Goal: Transaction & Acquisition: Purchase product/service

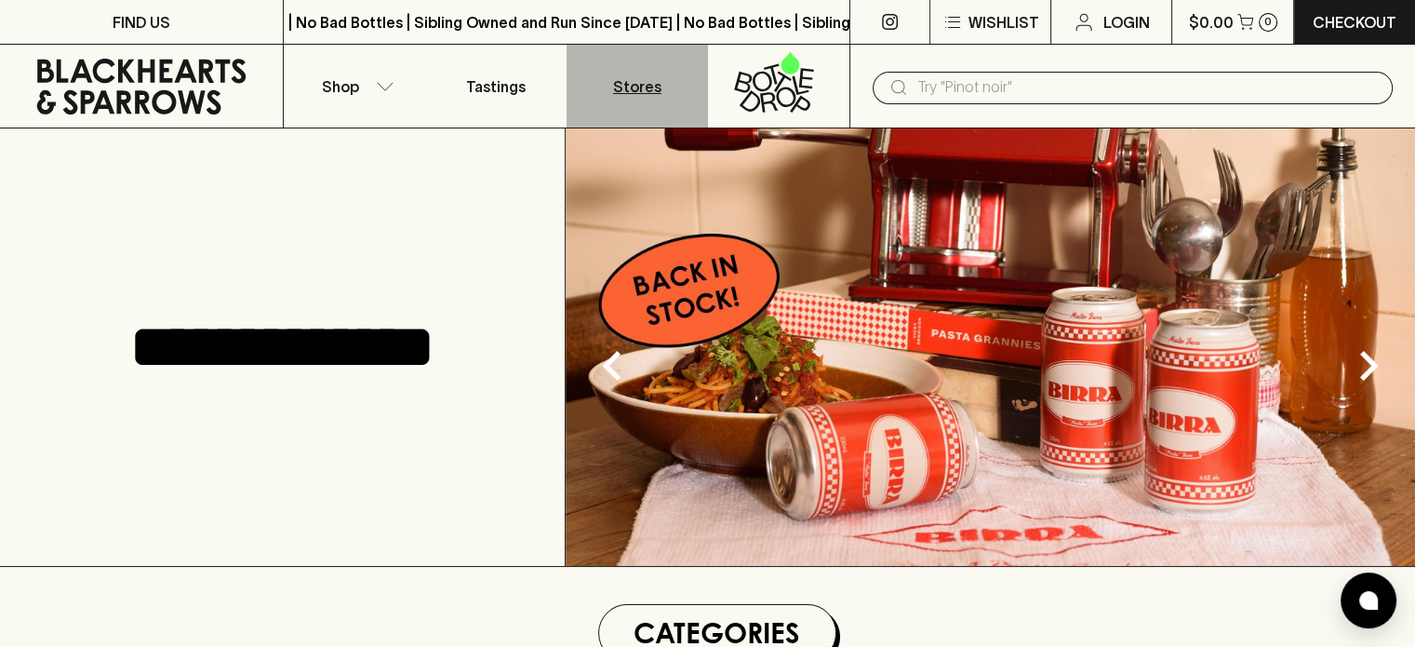
click at [636, 87] on p "Stores" at bounding box center [637, 86] width 48 height 22
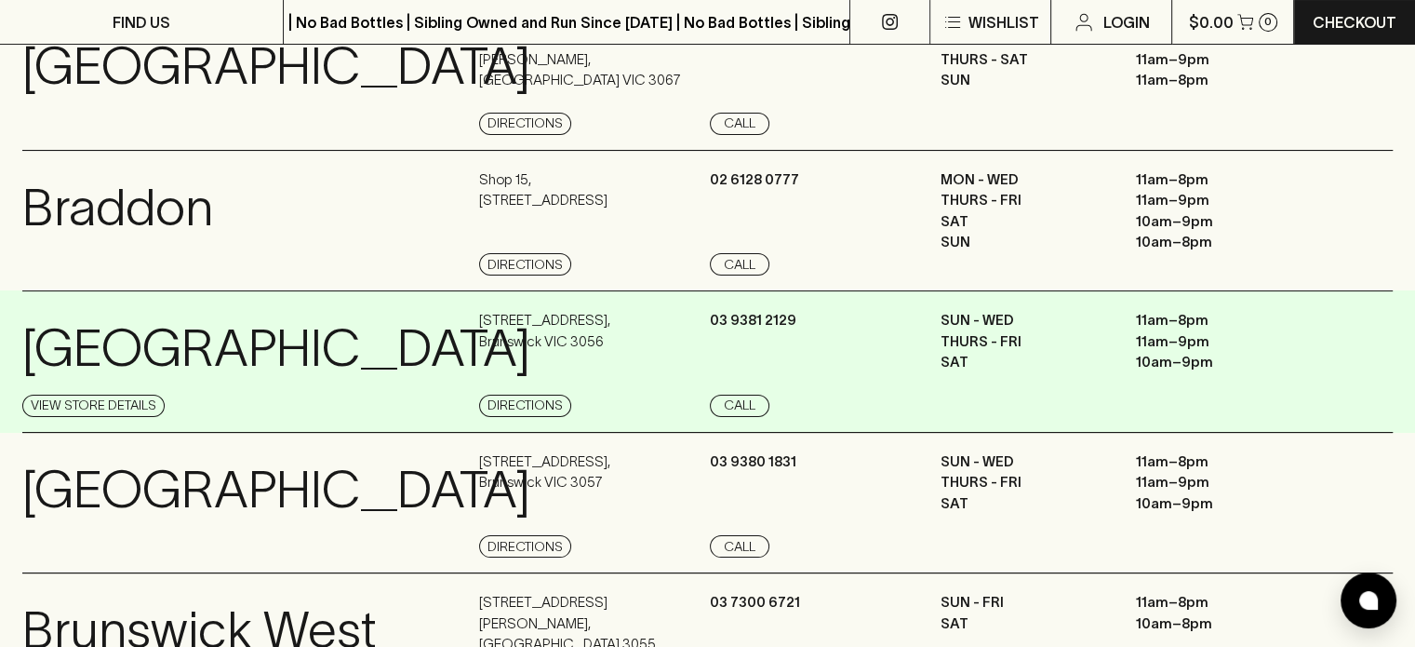
scroll to position [279, 0]
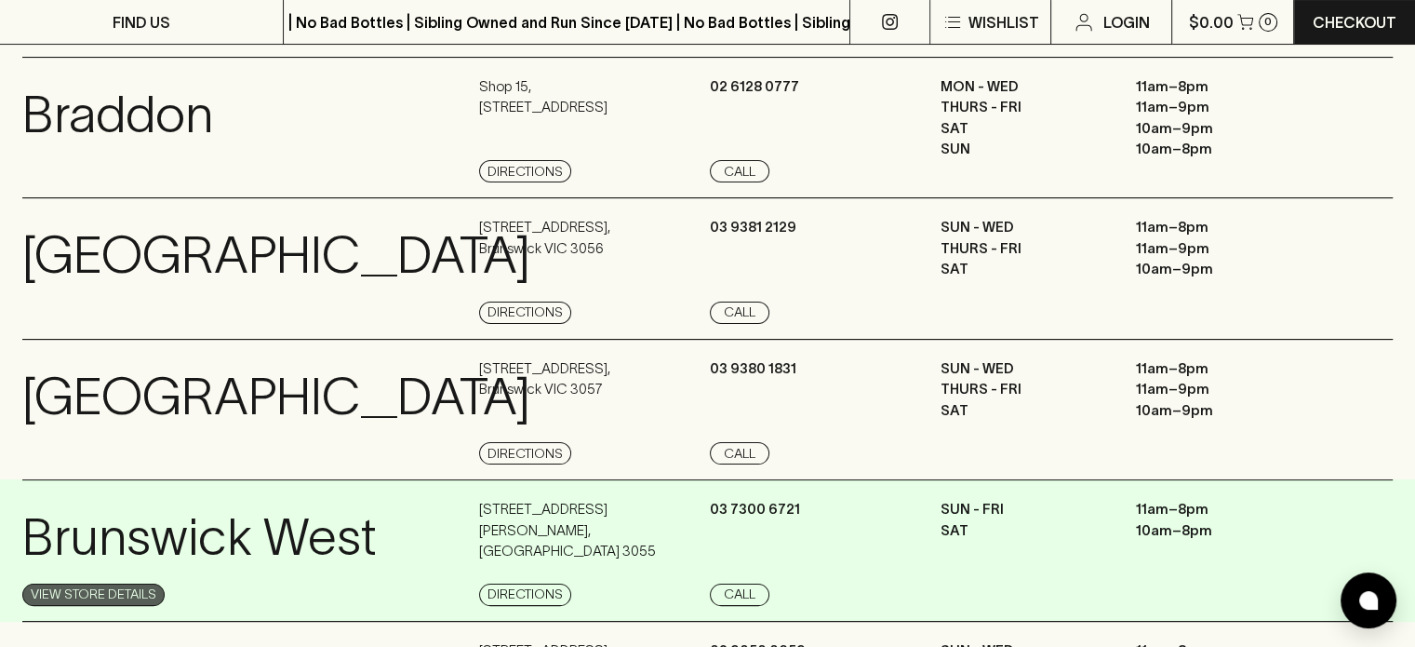
click at [129, 595] on link "View Store Details" at bounding box center [93, 594] width 142 height 22
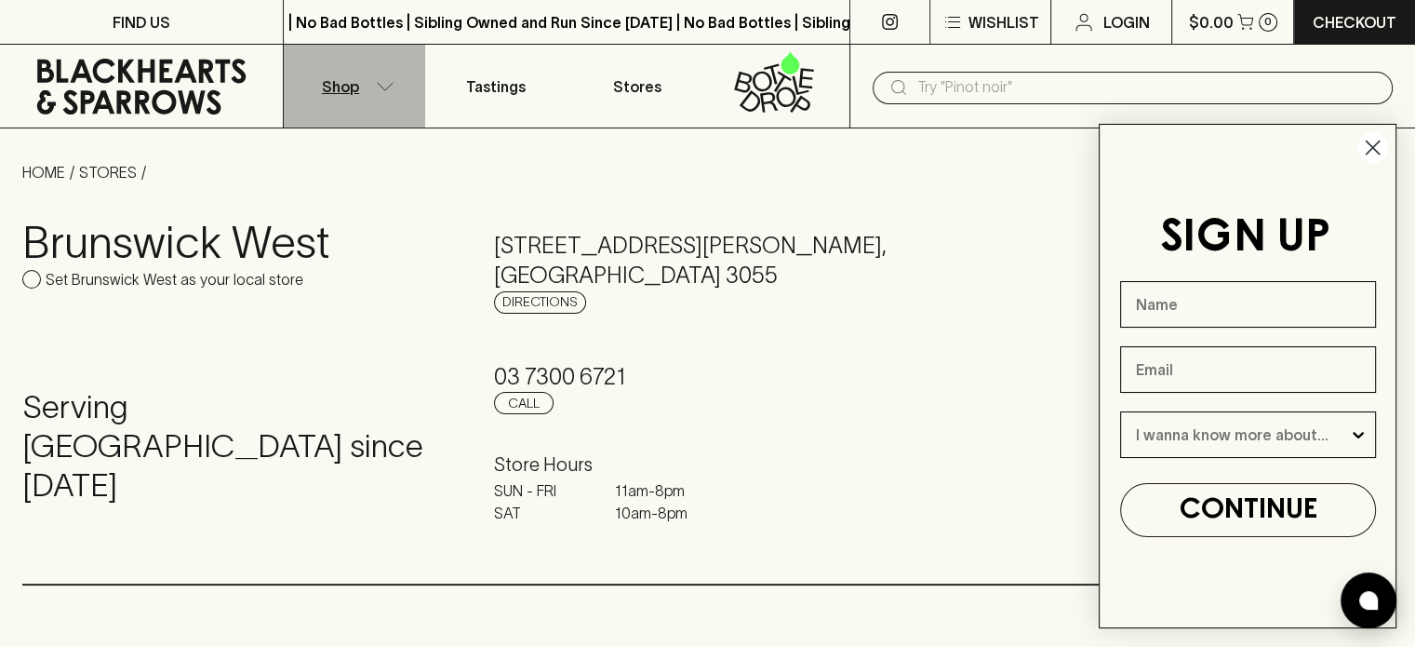
click at [383, 88] on icon "button" at bounding box center [385, 86] width 19 height 9
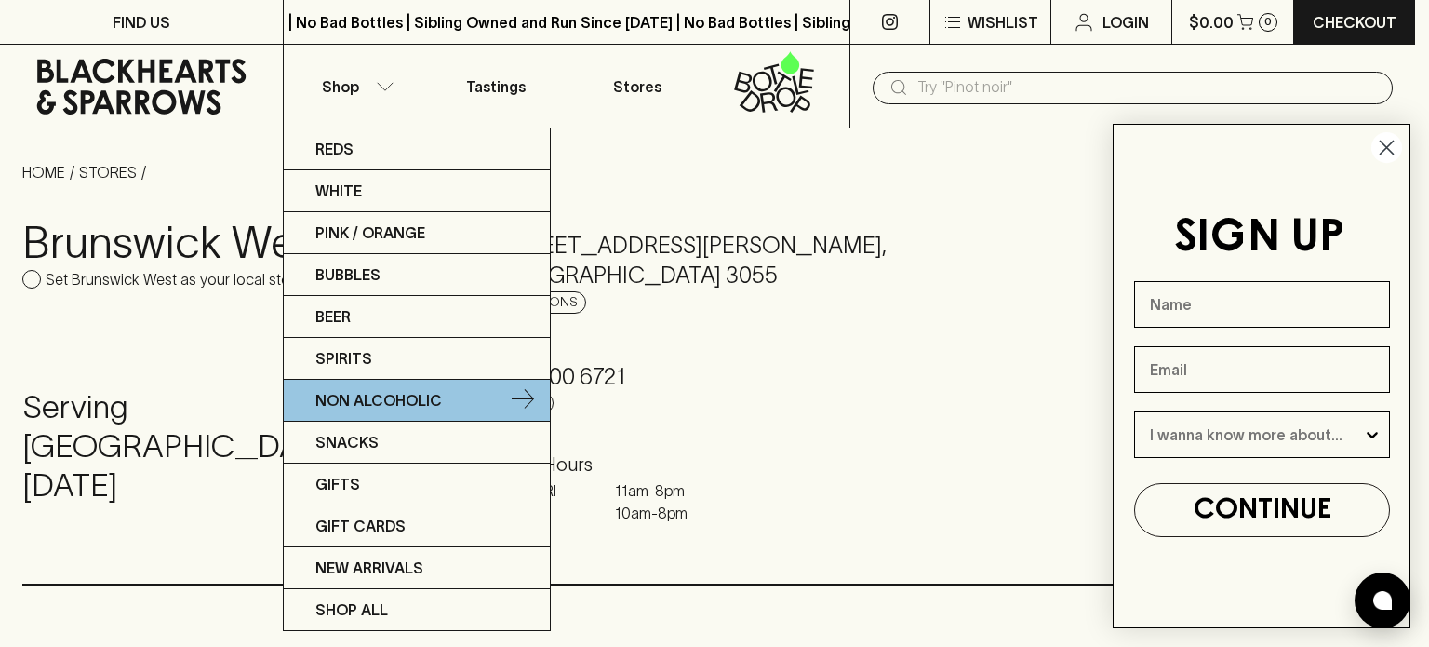
click at [372, 405] on p "Non Alcoholic" at bounding box center [378, 400] width 127 height 22
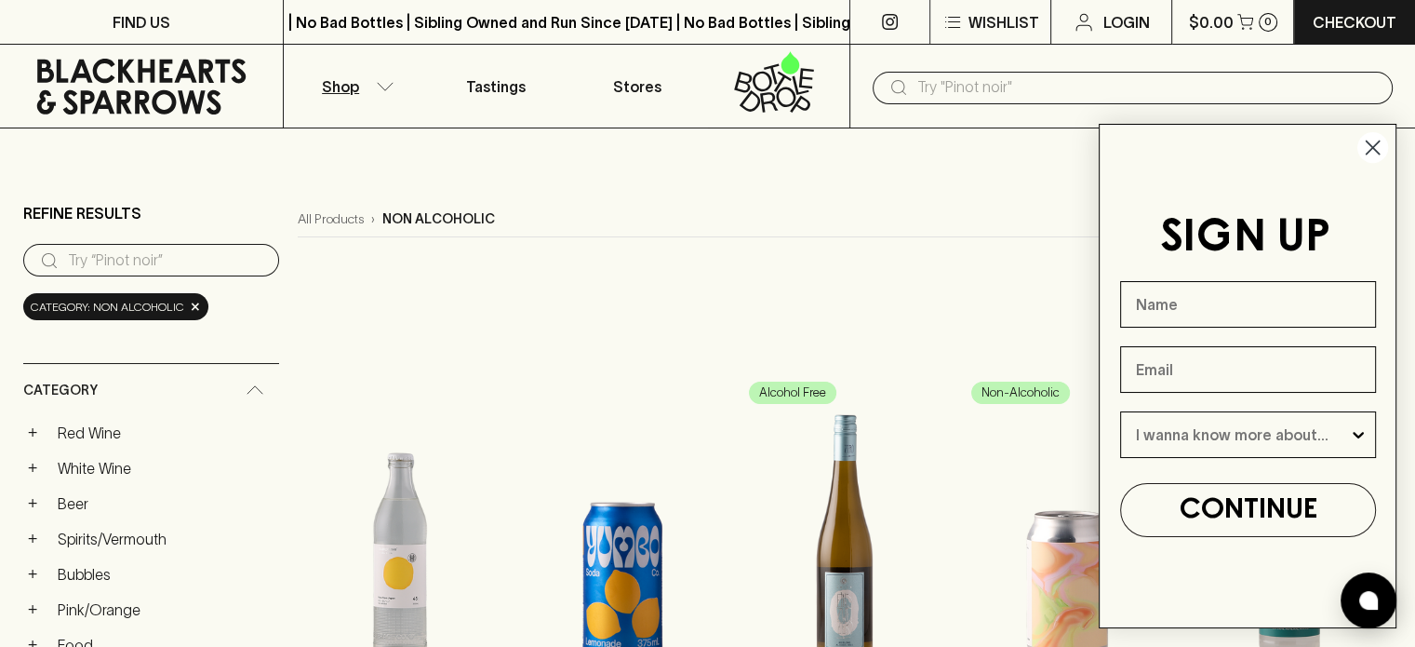
click at [1373, 149] on icon "Close dialog" at bounding box center [1373, 147] width 13 height 13
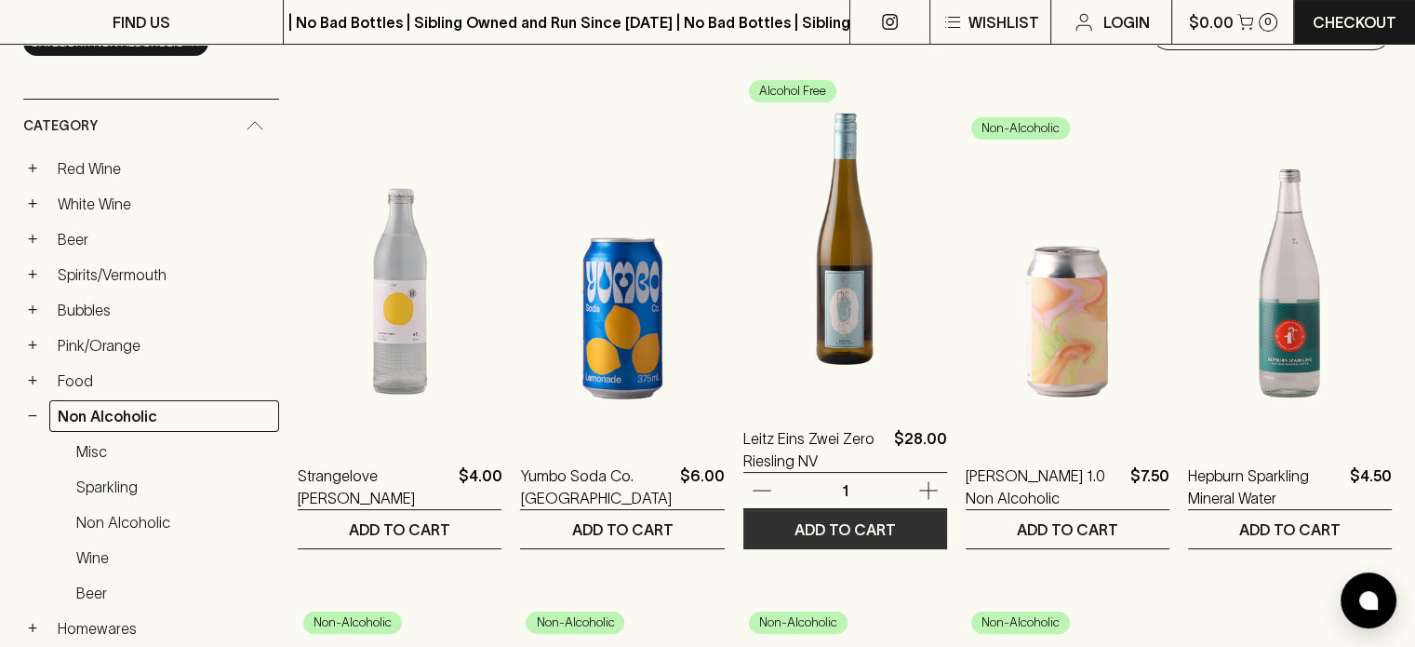
scroll to position [279, 0]
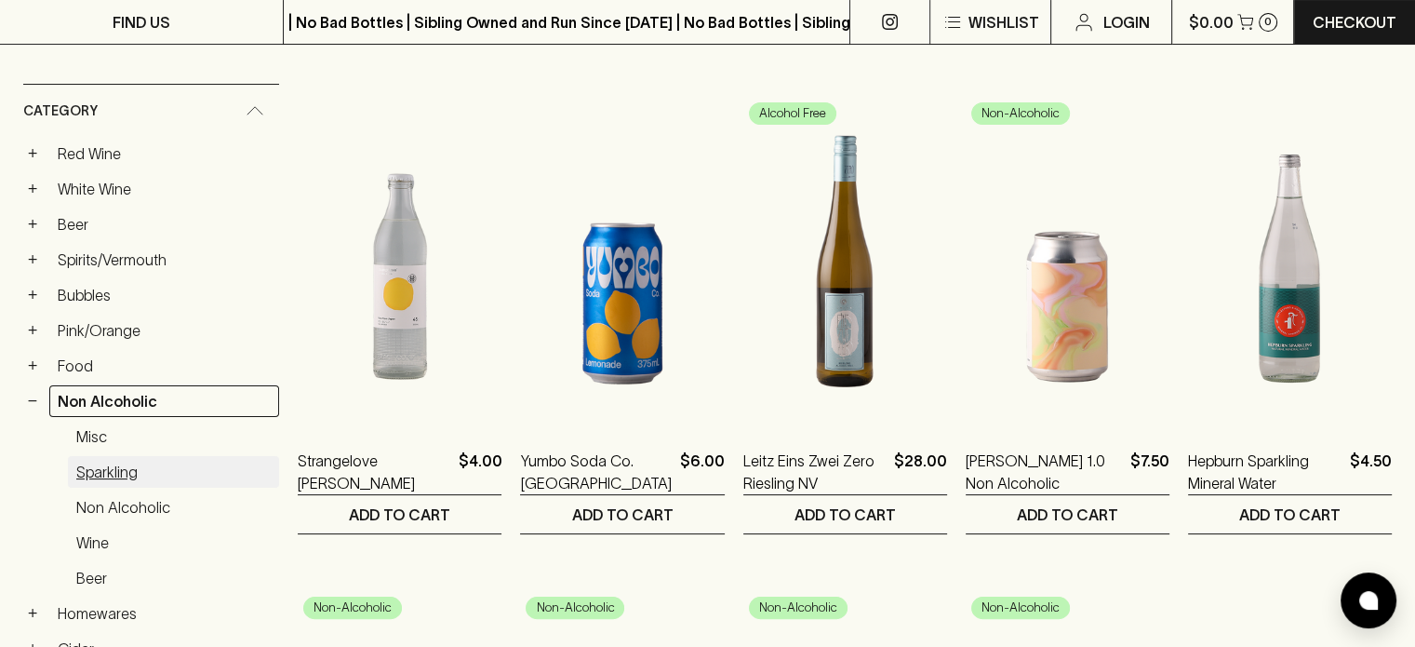
click at [123, 468] on link "Sparkling" at bounding box center [173, 472] width 211 height 32
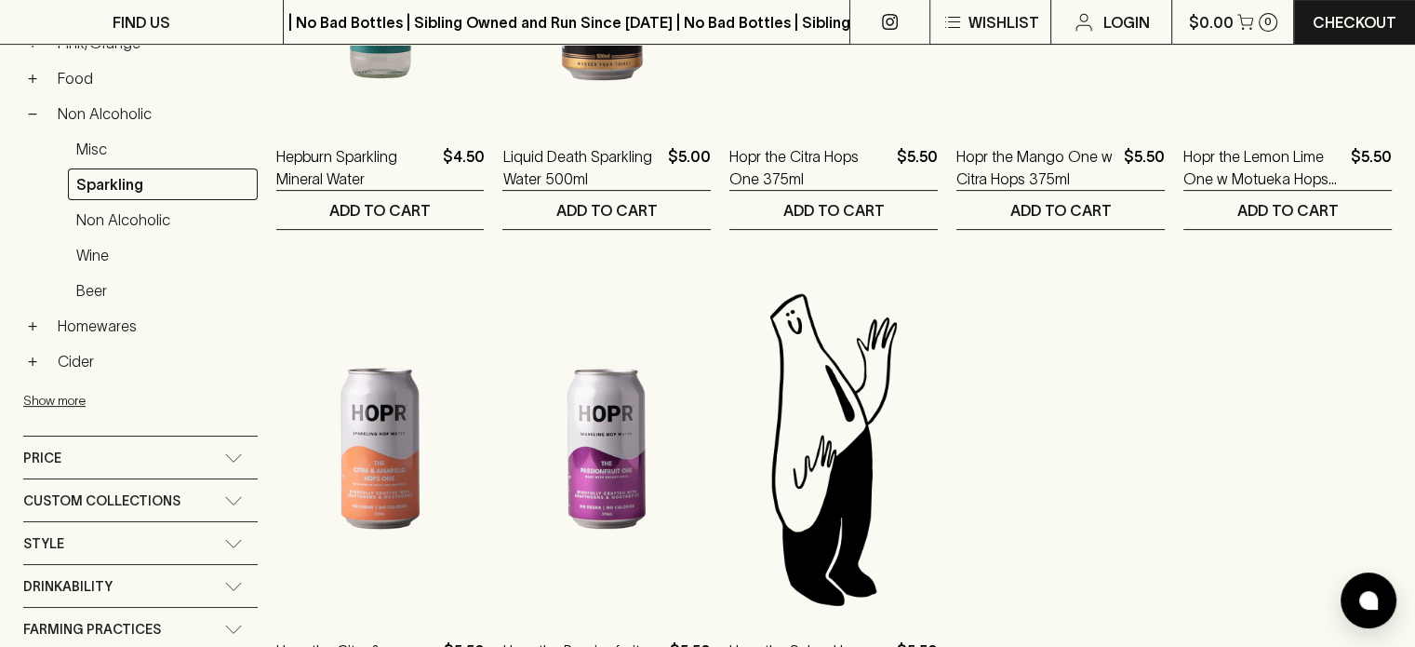
scroll to position [465, 0]
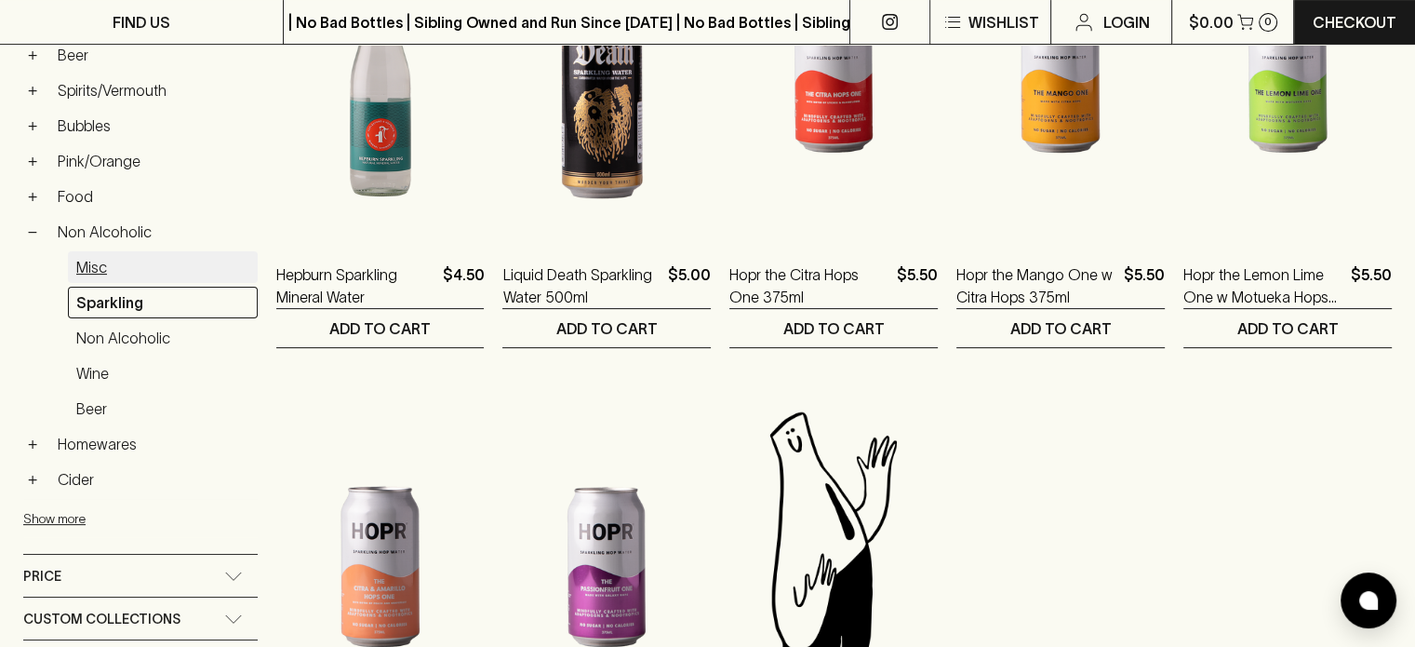
click at [101, 263] on link "Misc" at bounding box center [163, 267] width 190 height 32
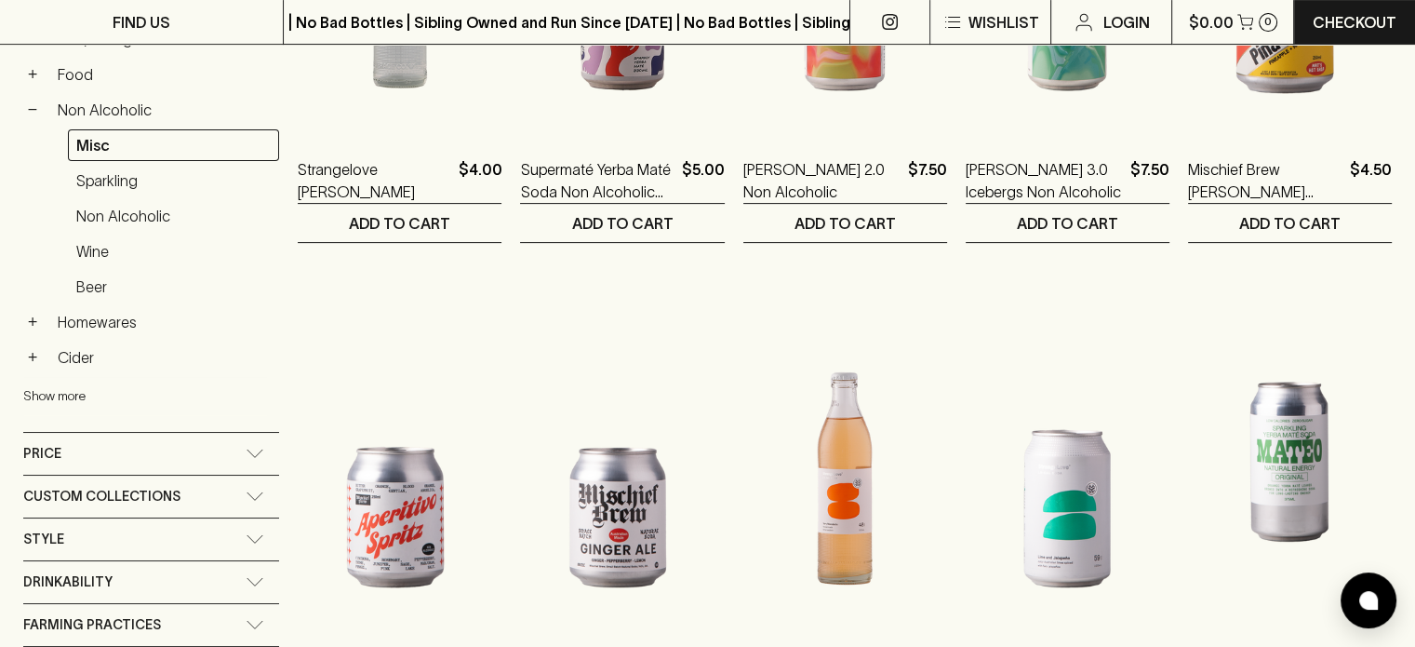
scroll to position [541, 0]
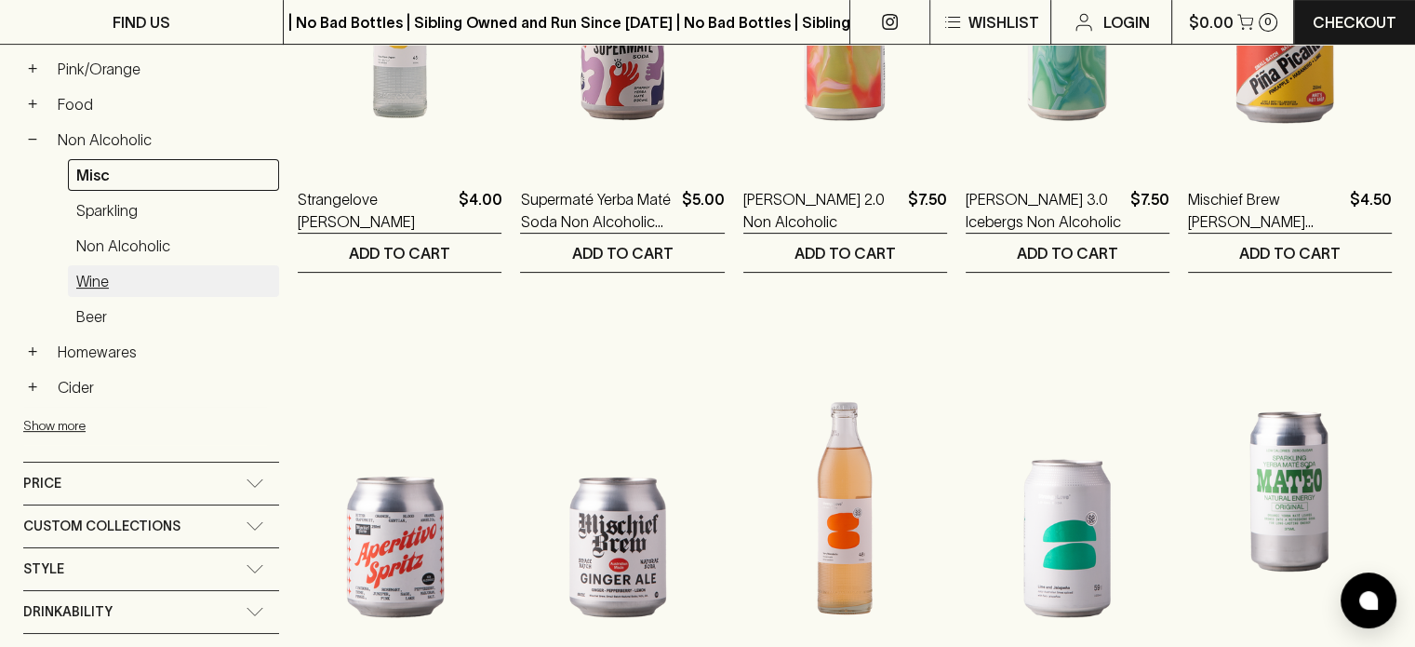
click at [91, 278] on link "Wine" at bounding box center [173, 281] width 211 height 32
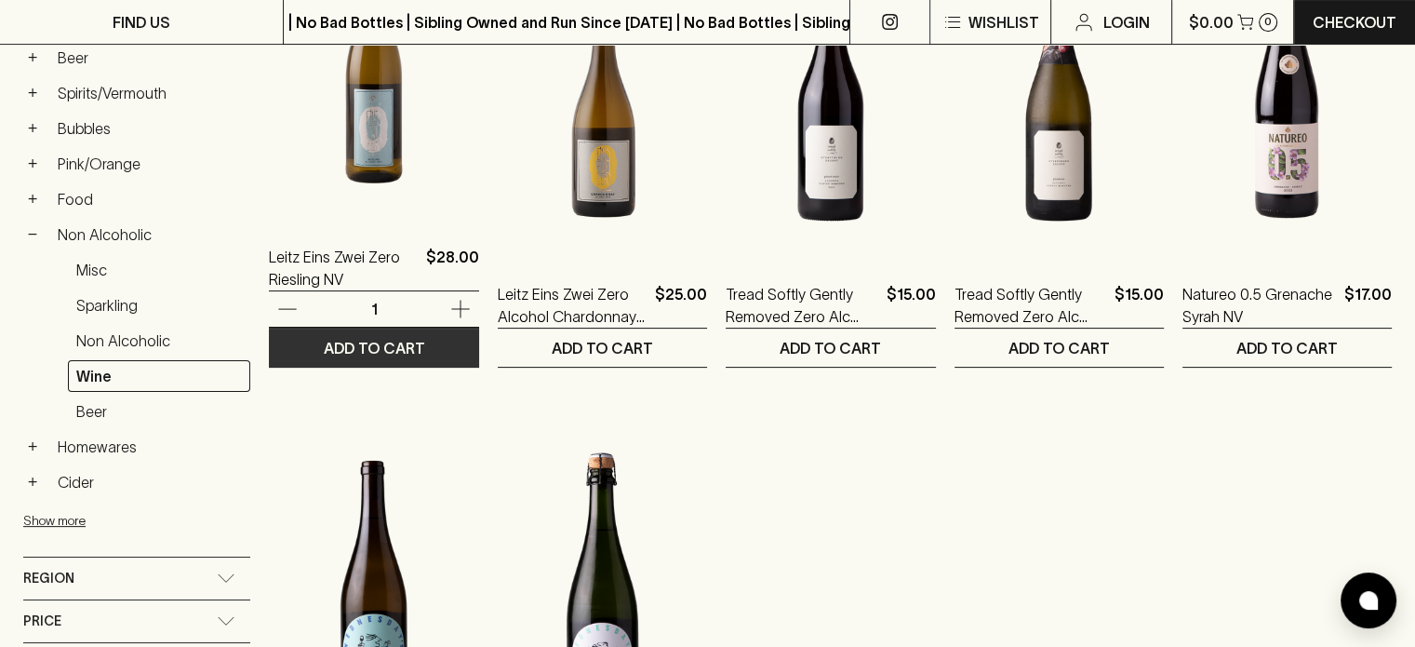
scroll to position [261, 0]
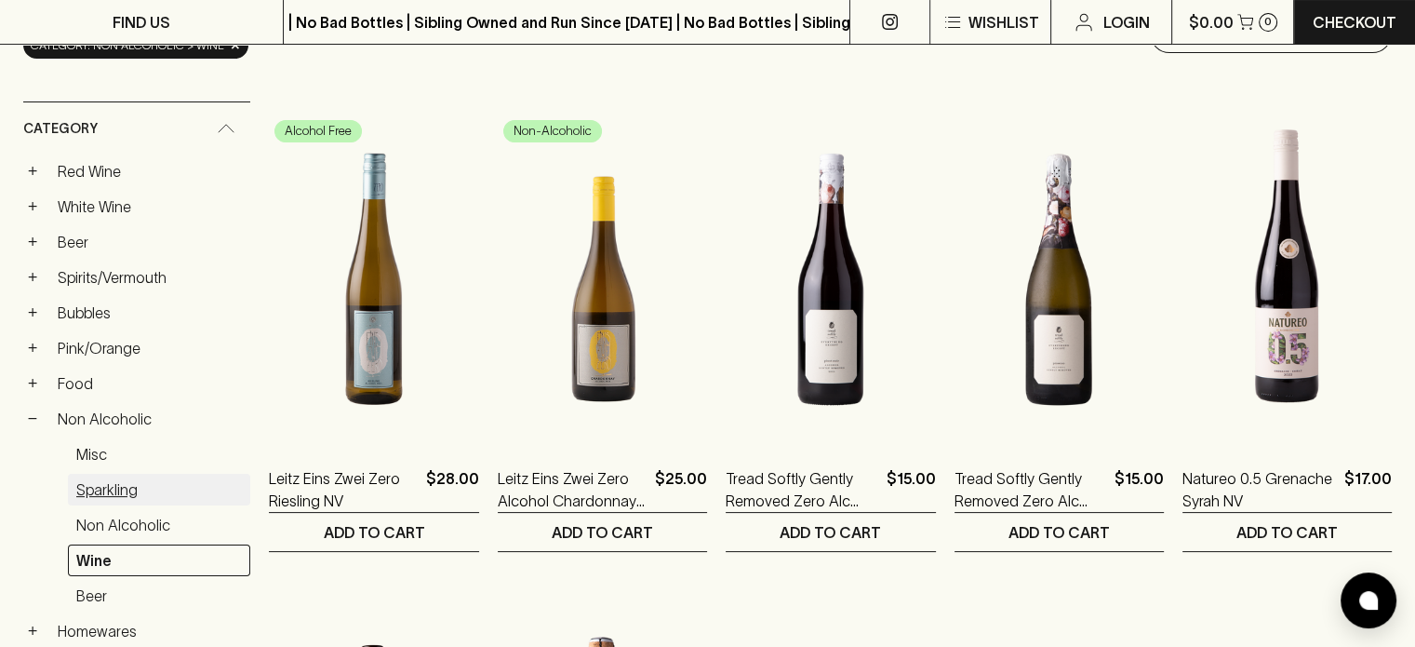
click at [100, 487] on link "Sparkling" at bounding box center [159, 490] width 182 height 32
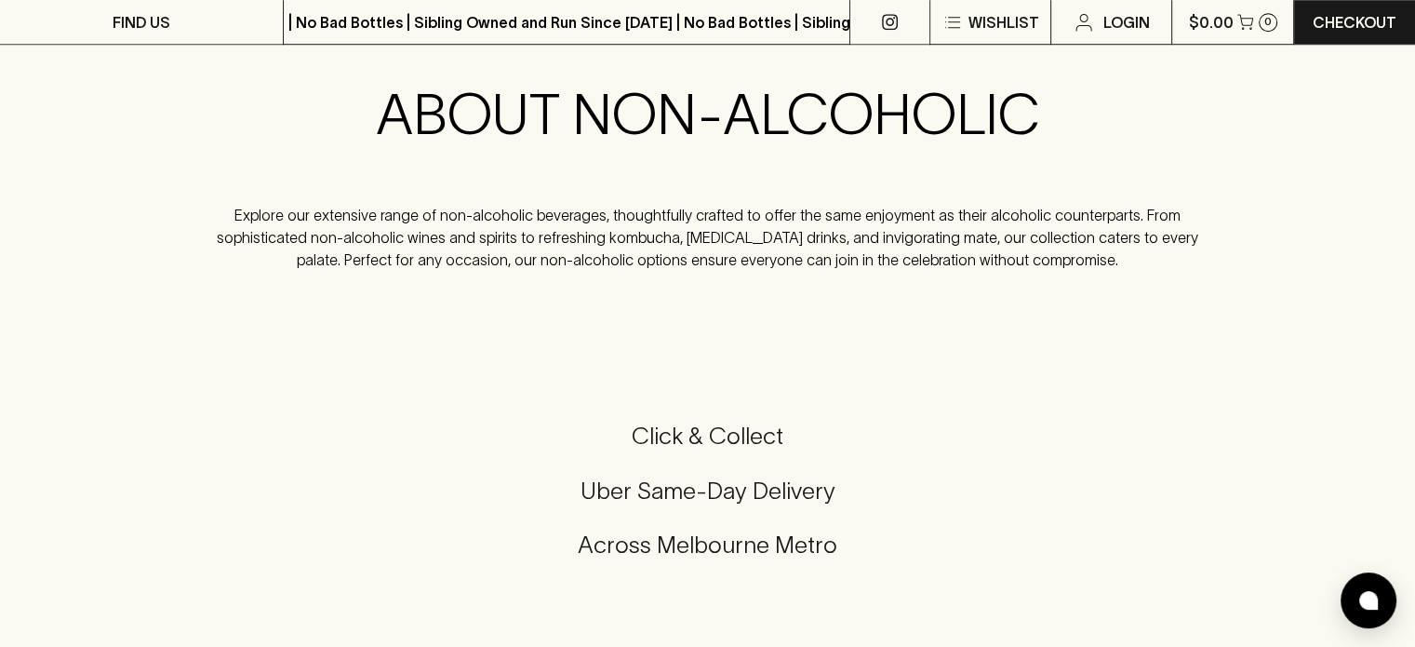
scroll to position [1471, 0]
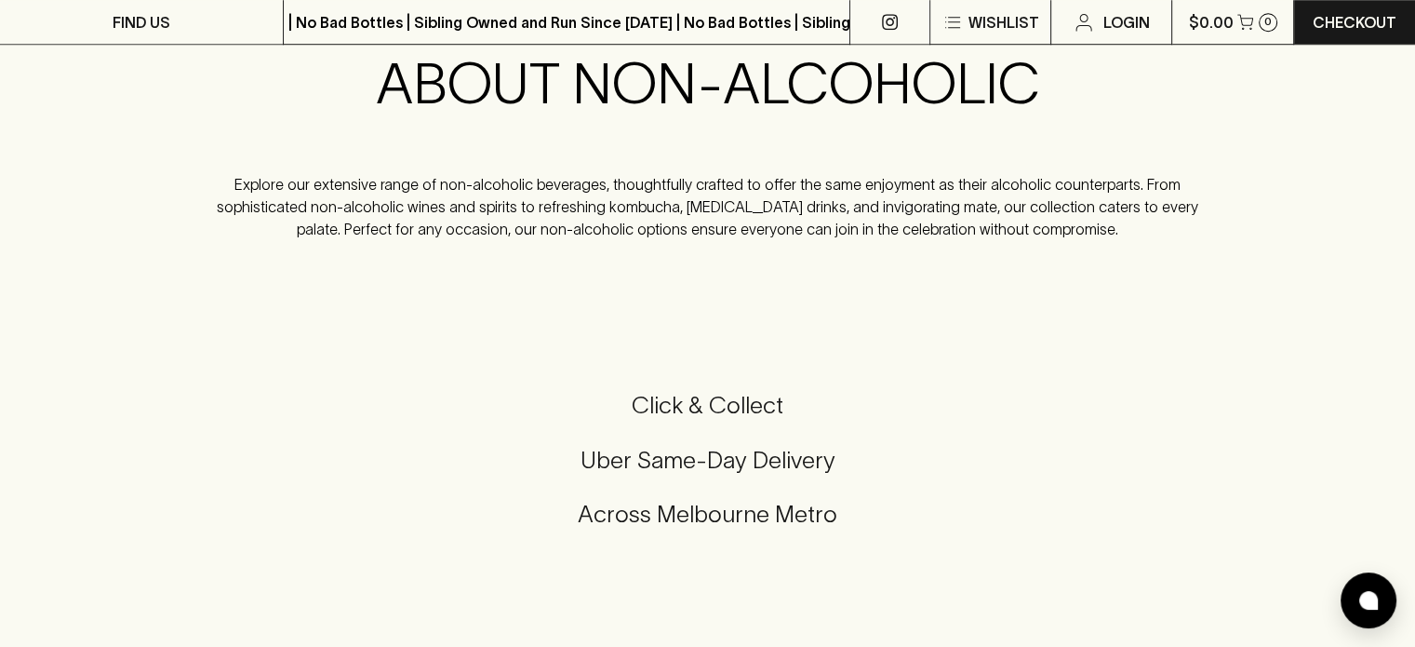
click at [672, 395] on h5 "Click & Collect" at bounding box center [707, 405] width 1371 height 31
click at [733, 394] on h5 "Click & Collect" at bounding box center [707, 405] width 1371 height 31
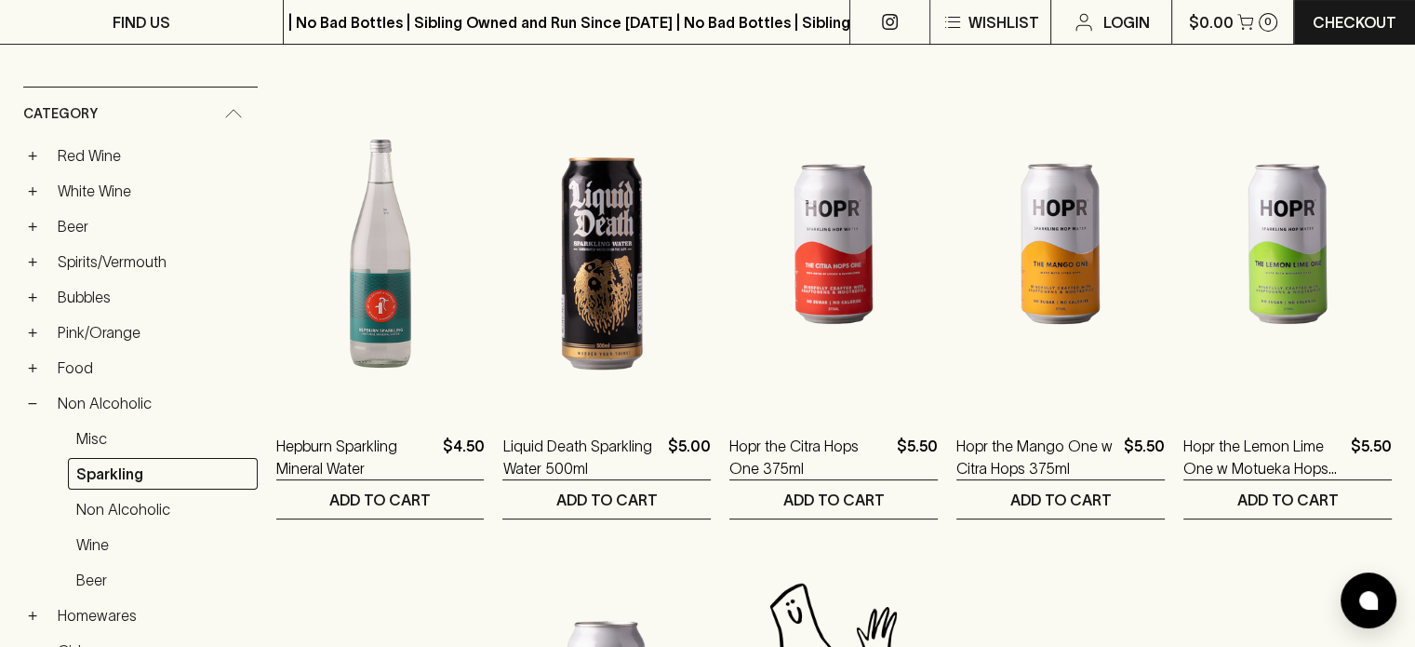
scroll to position [261, 0]
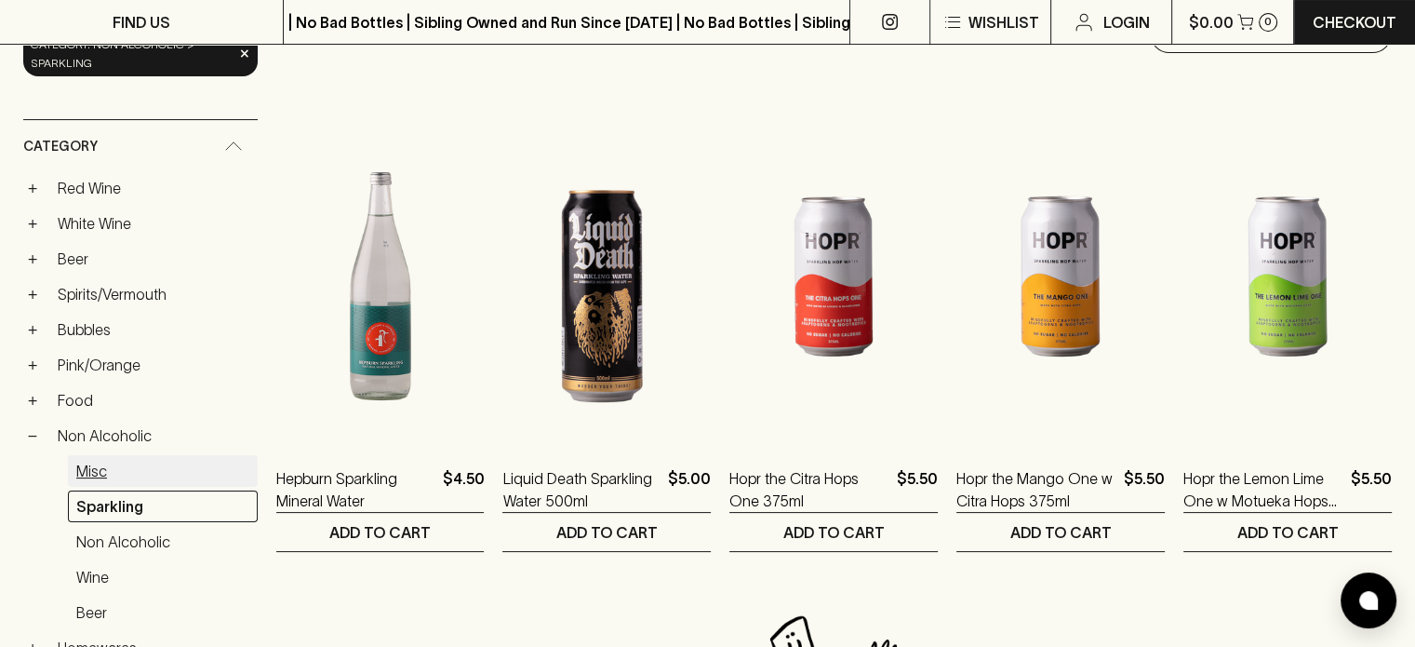
click at [99, 468] on link "Misc" at bounding box center [163, 471] width 190 height 32
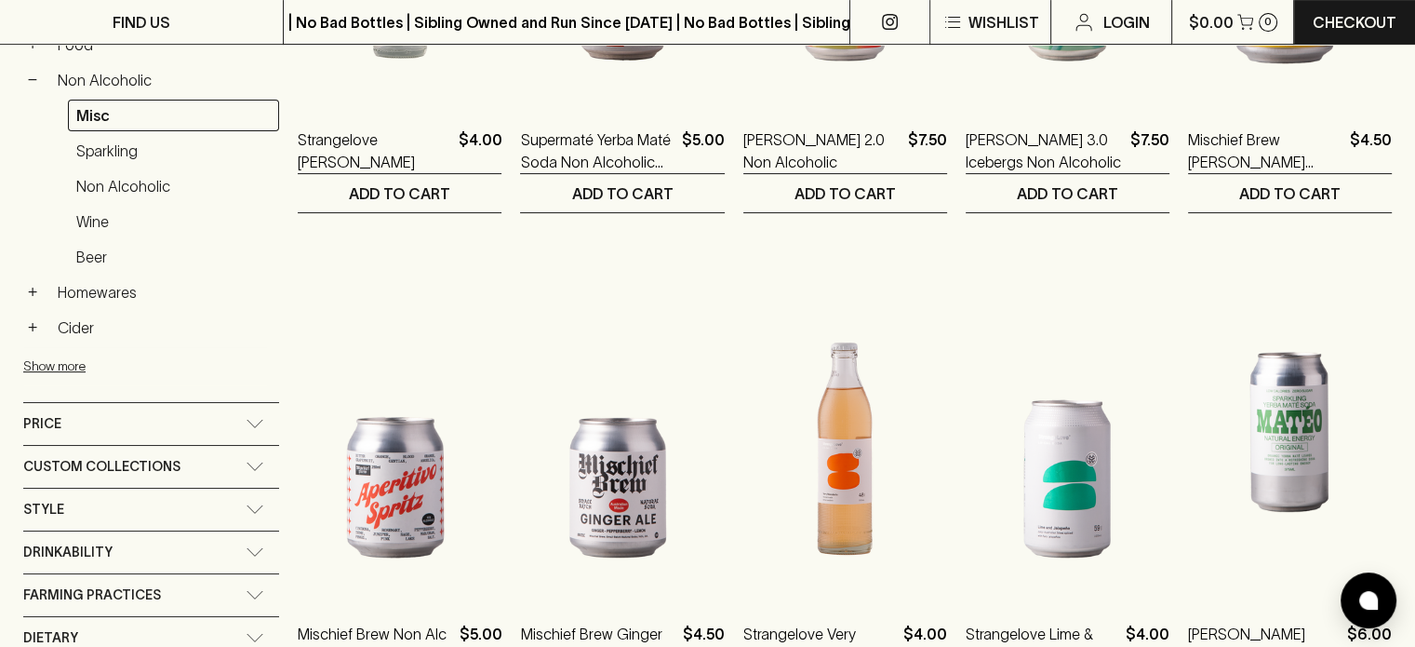
scroll to position [355, 0]
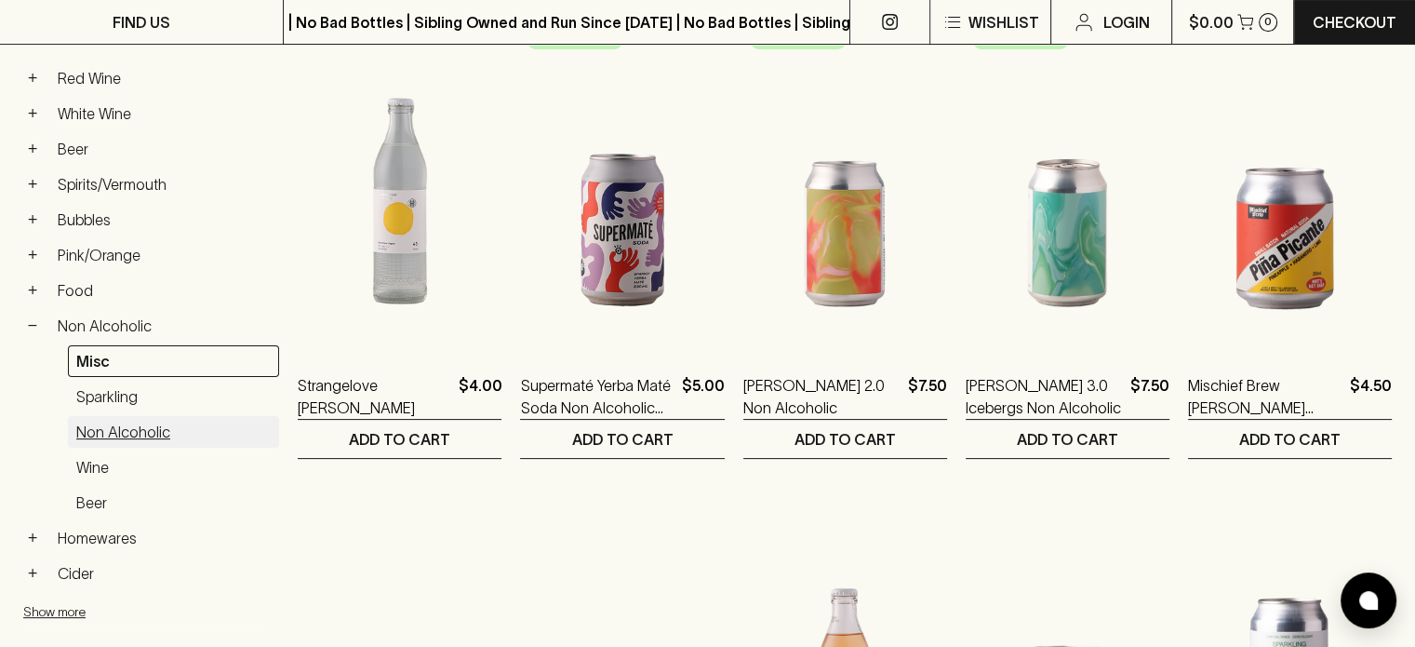
click at [127, 426] on link "Non Alcoholic" at bounding box center [173, 432] width 211 height 32
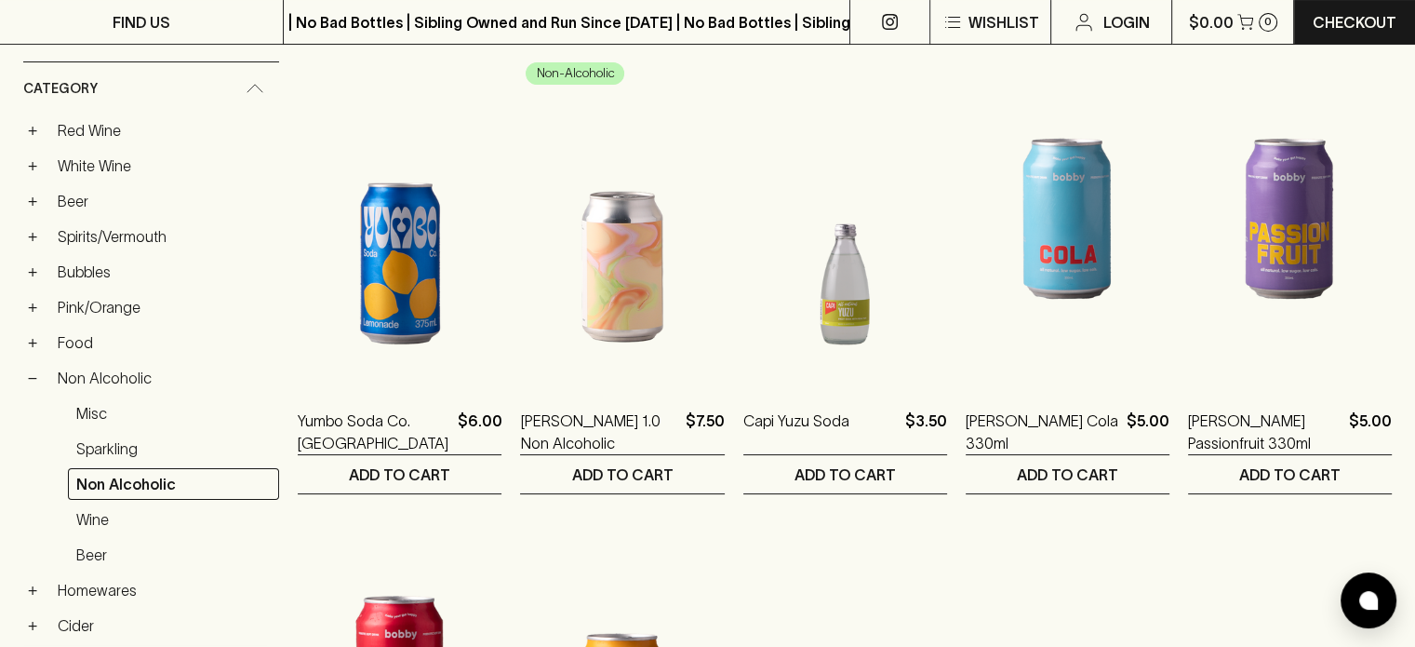
scroll to position [279, 0]
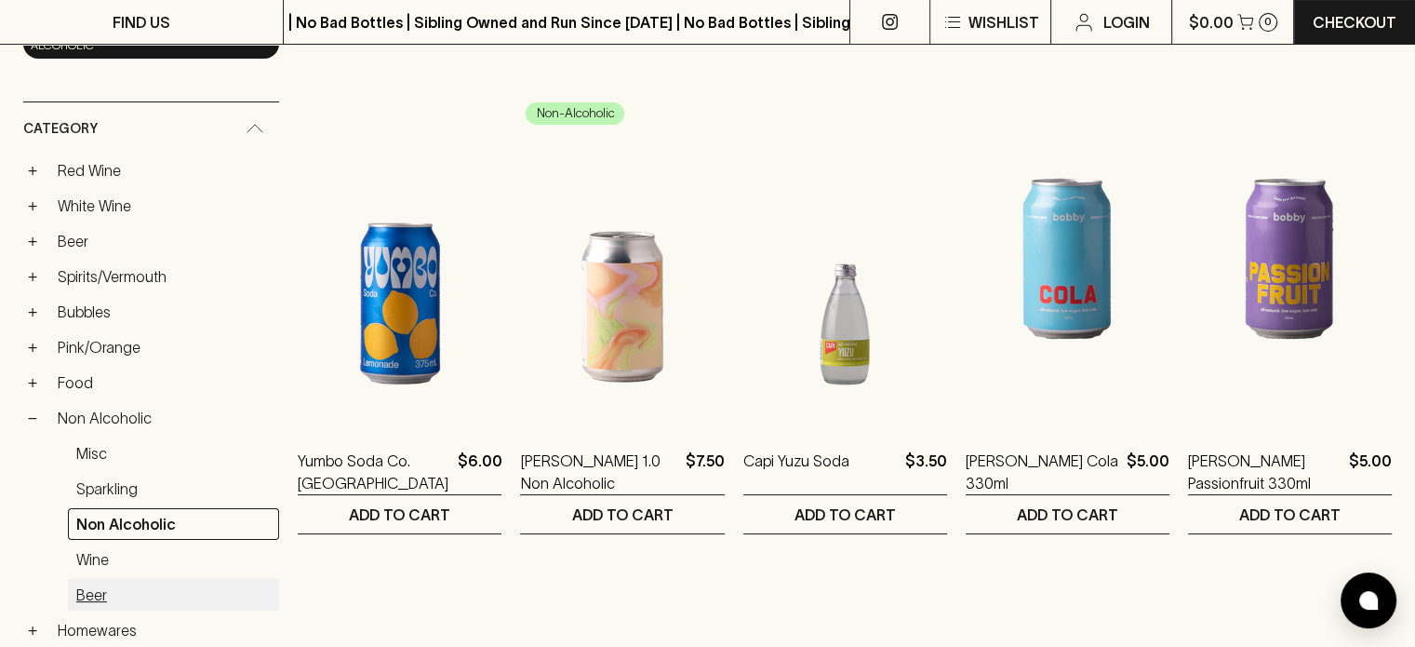
click at [96, 587] on link "Beer" at bounding box center [173, 595] width 211 height 32
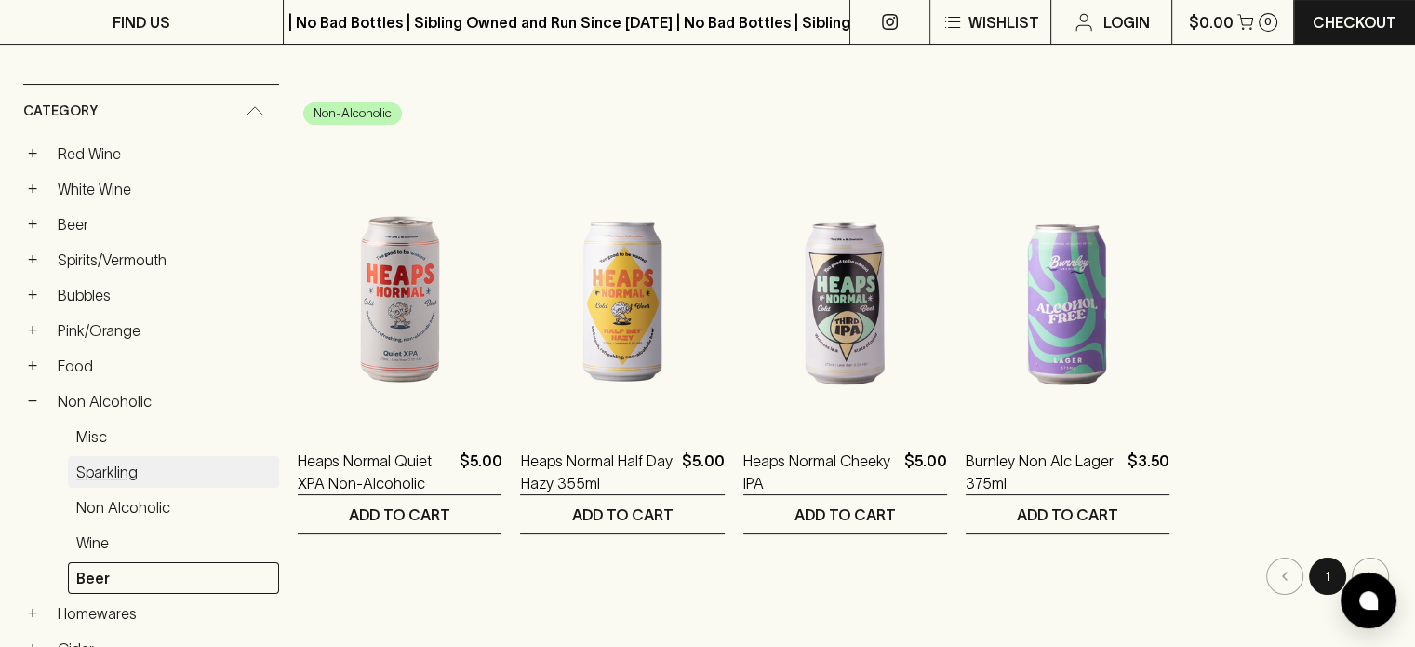
click at [104, 468] on link "Sparkling" at bounding box center [173, 472] width 211 height 32
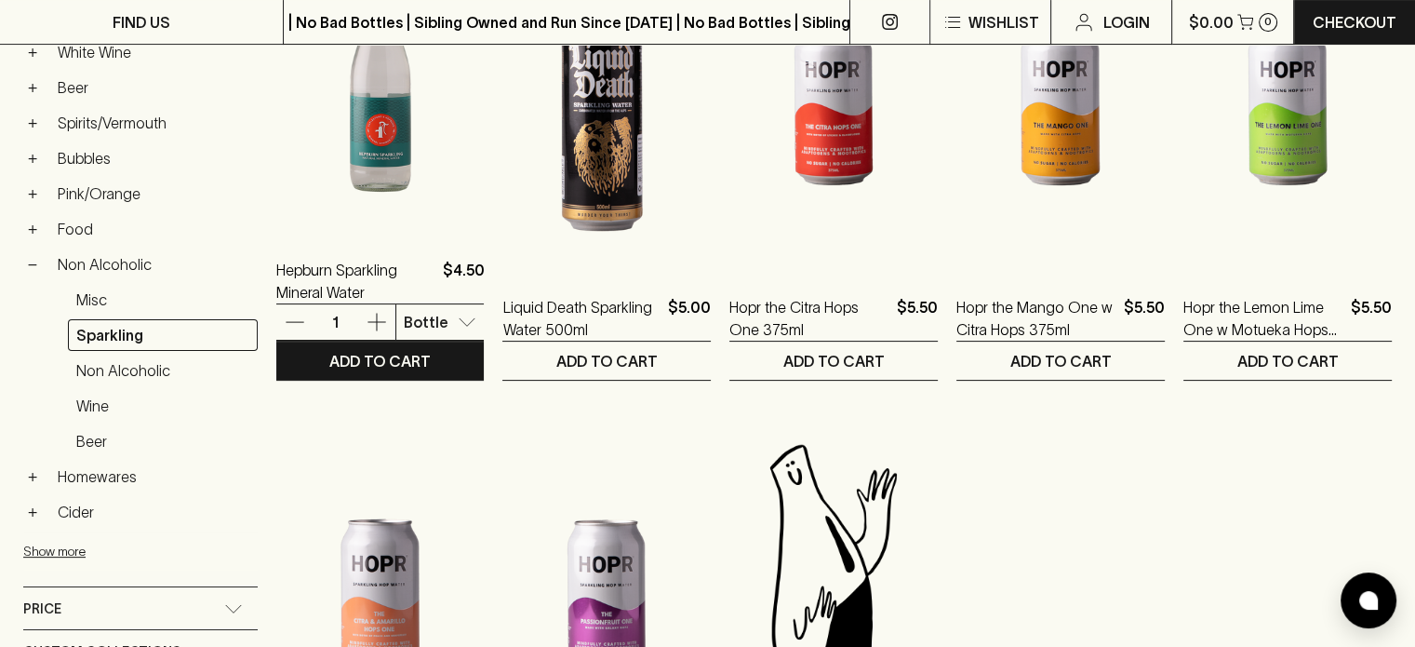
scroll to position [465, 0]
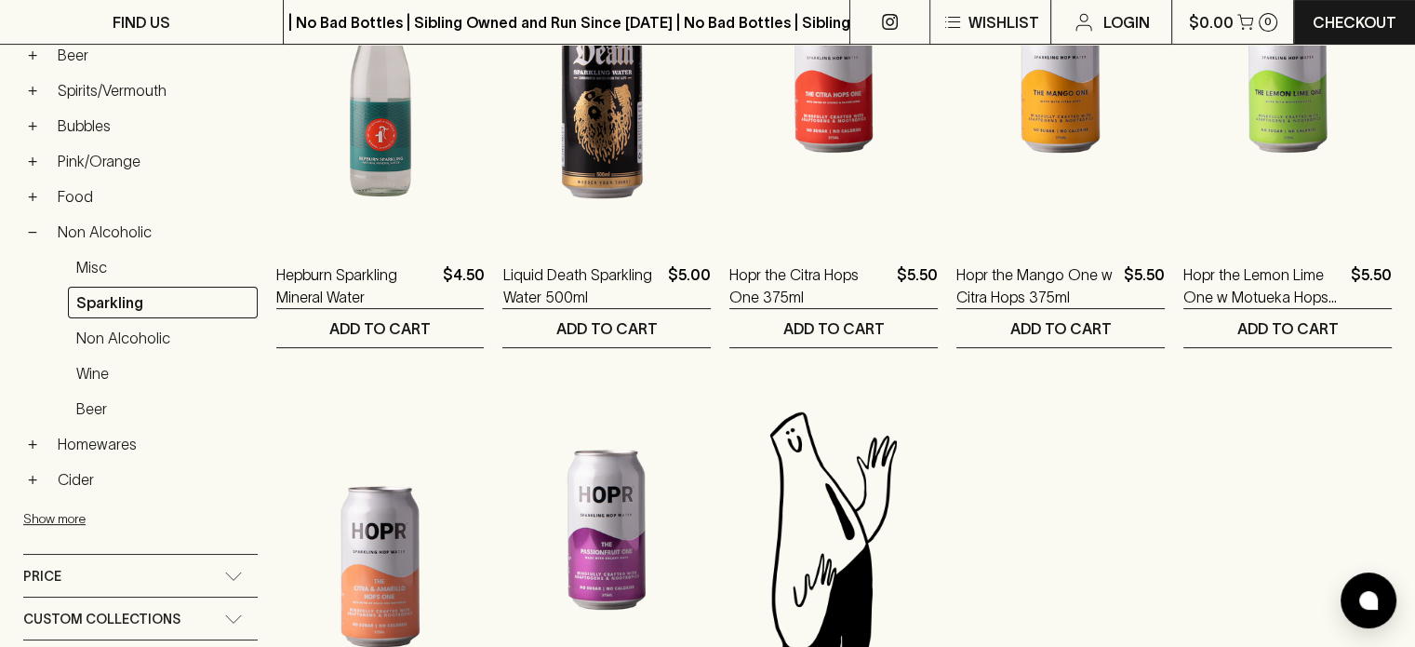
click at [615, 522] on img at bounding box center [606, 530] width 208 height 326
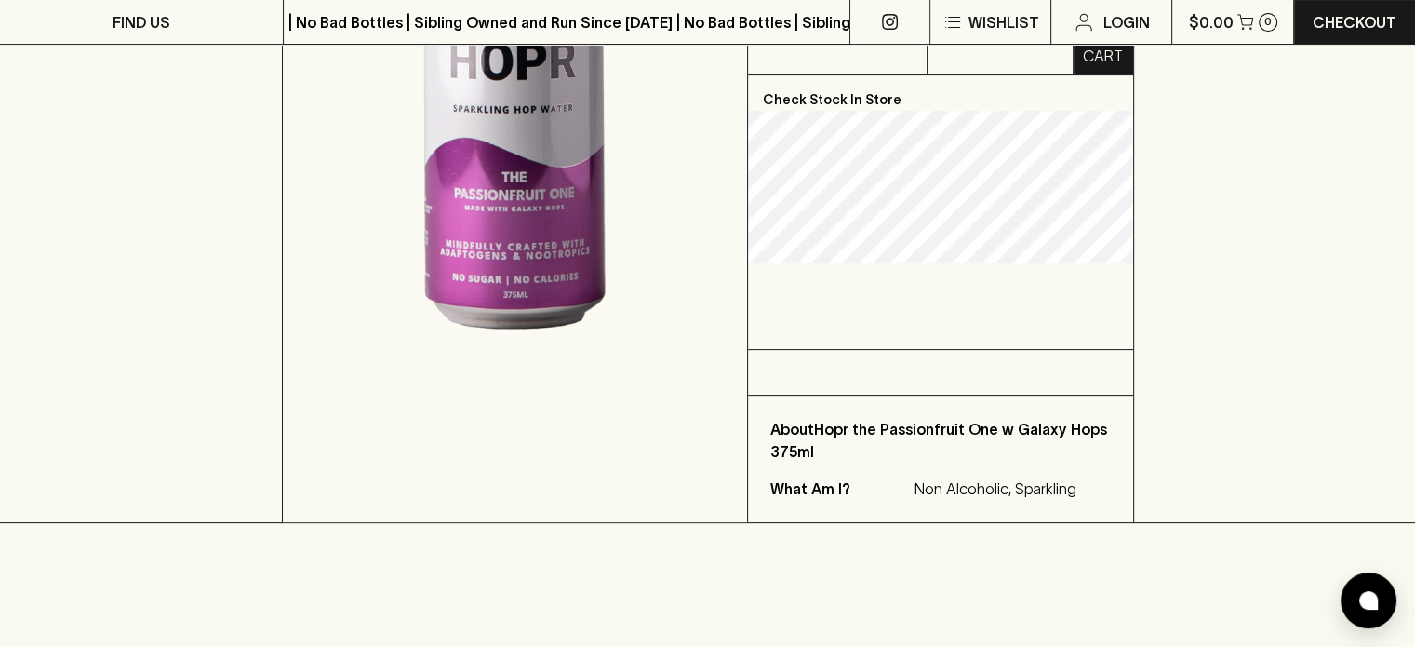
scroll to position [465, 0]
